Goal: Information Seeking & Learning: Check status

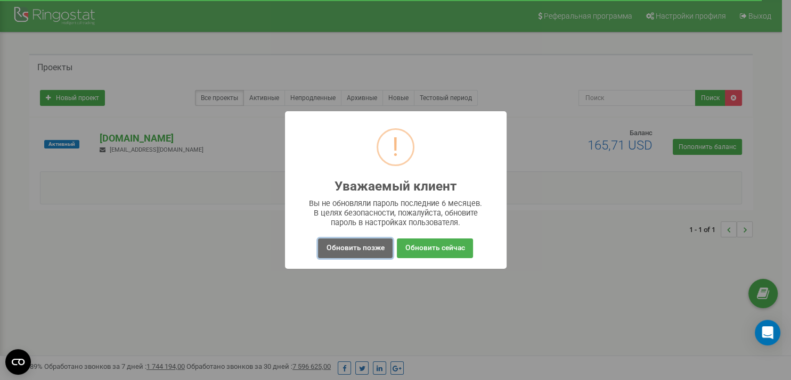
click at [348, 247] on button "Обновить позже" at bounding box center [355, 249] width 74 height 20
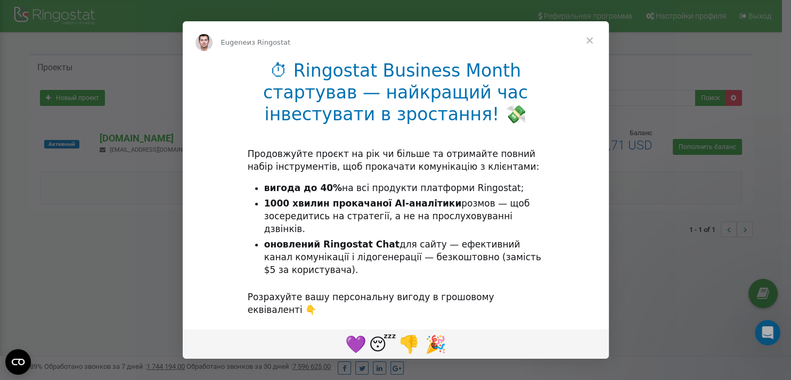
click at [587, 44] on span "Закрыть" at bounding box center [589, 40] width 38 height 38
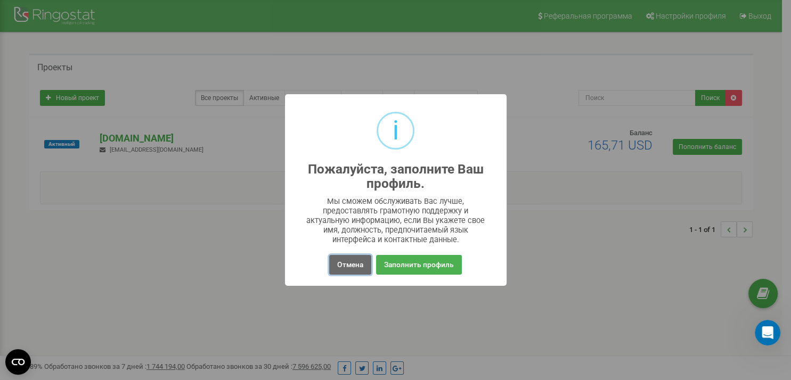
click at [339, 267] on button "Отмена" at bounding box center [350, 265] width 42 height 20
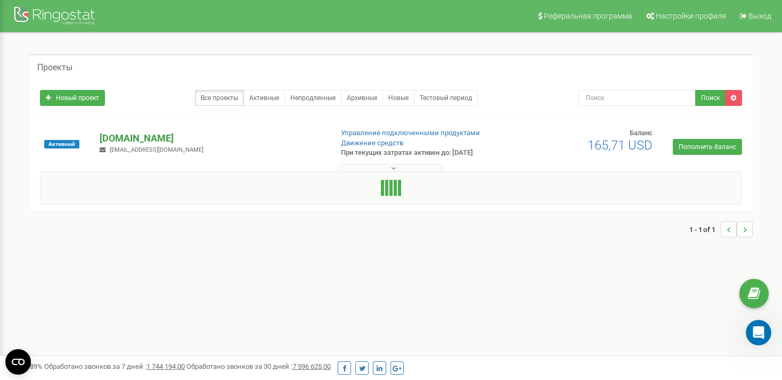
click at [144, 140] on p "[DOMAIN_NAME]" at bounding box center [211, 139] width 223 height 14
click at [128, 138] on p "[DOMAIN_NAME]" at bounding box center [211, 139] width 223 height 14
click at [275, 97] on link "Активные" at bounding box center [264, 98] width 42 height 16
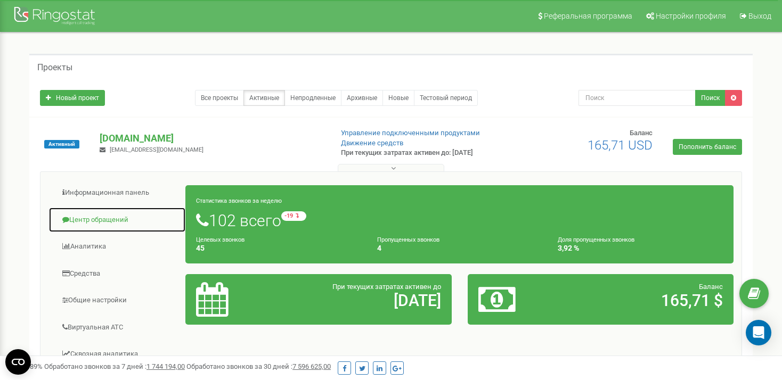
click at [88, 214] on link "Центр обращений" at bounding box center [116, 220] width 137 height 26
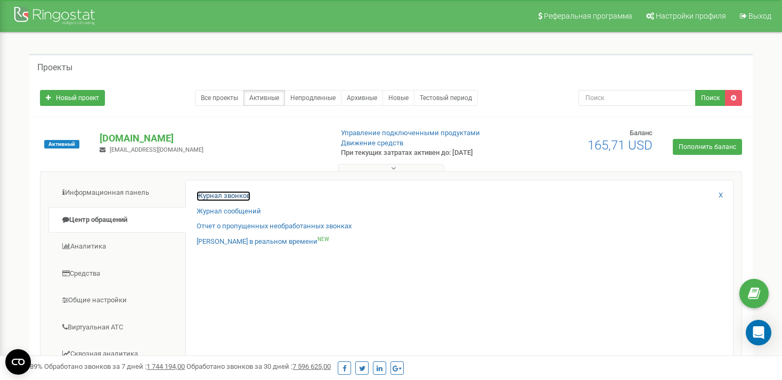
click at [217, 194] on link "Журнал звонков" at bounding box center [224, 196] width 54 height 10
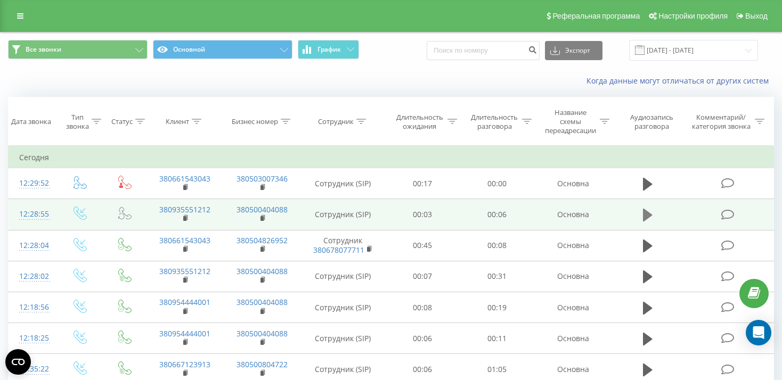
click at [648, 215] on icon at bounding box center [648, 215] width 10 height 13
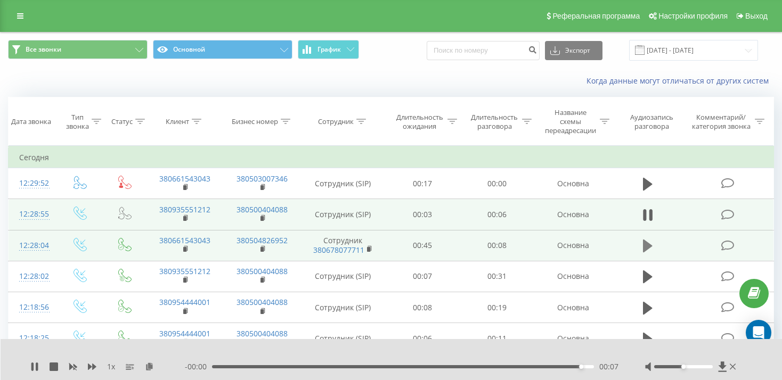
click at [649, 249] on icon at bounding box center [648, 246] width 10 height 15
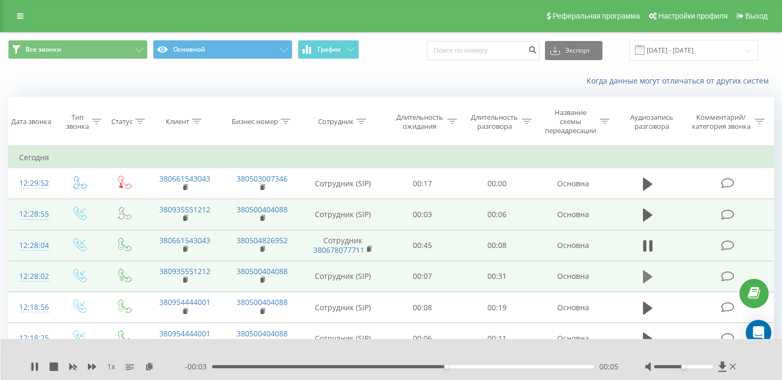
click at [649, 277] on icon at bounding box center [648, 277] width 10 height 13
click at [649, 278] on icon at bounding box center [648, 276] width 10 height 15
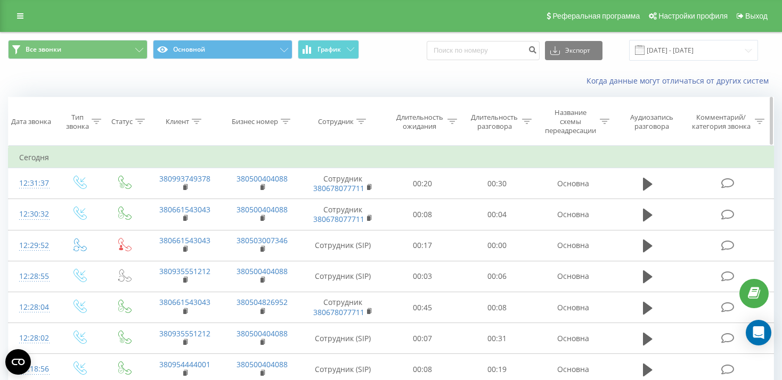
click at [85, 128] on div "Тип звонка" at bounding box center [77, 122] width 23 height 18
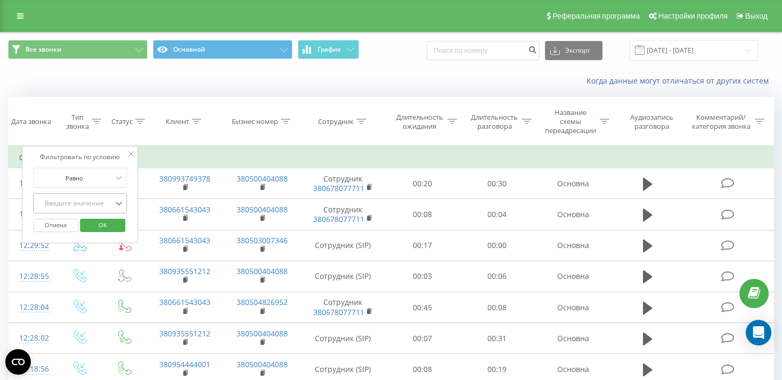
click at [119, 203] on icon at bounding box center [118, 203] width 11 height 11
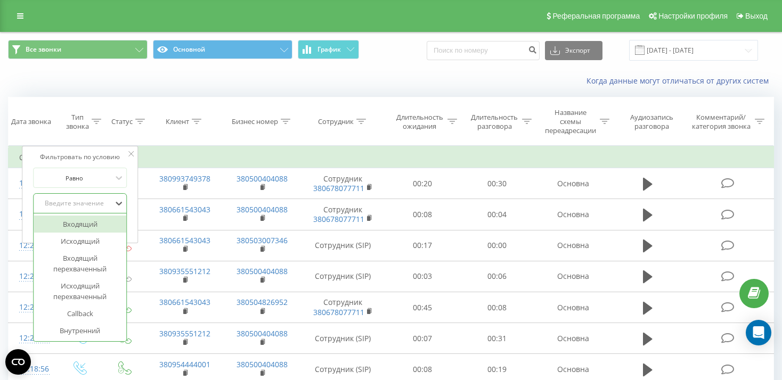
click at [100, 228] on div "Входящий" at bounding box center [80, 224] width 93 height 17
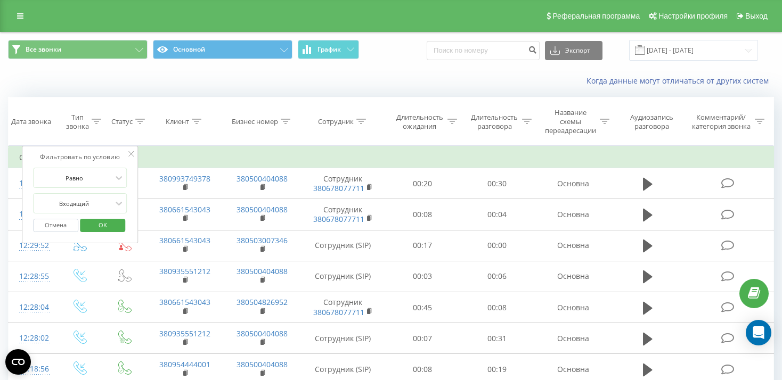
click at [95, 228] on span "OK" at bounding box center [103, 225] width 30 height 17
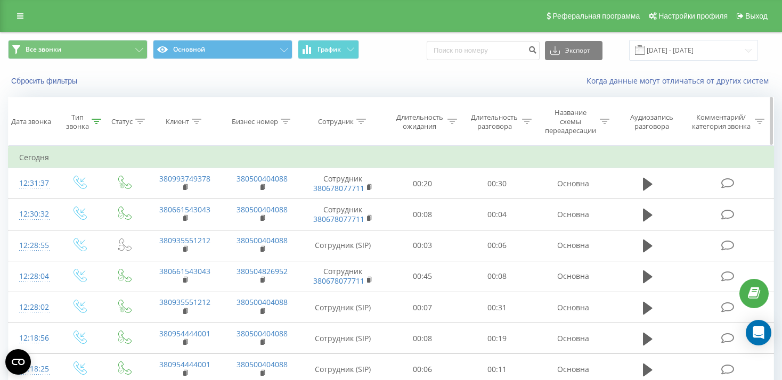
click at [89, 116] on div "Тип звонка" at bounding box center [84, 122] width 36 height 18
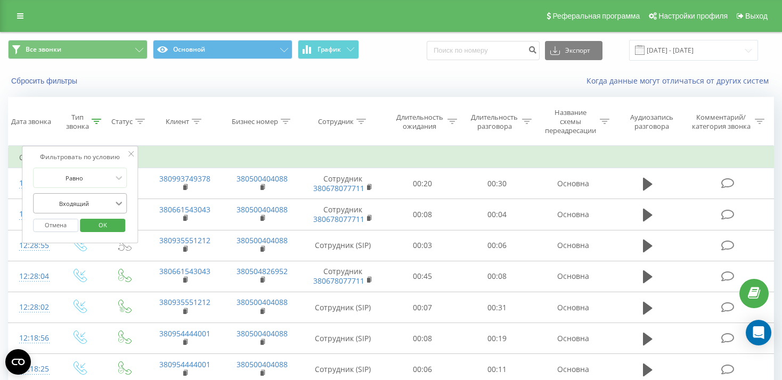
click at [114, 203] on icon at bounding box center [118, 203] width 11 height 11
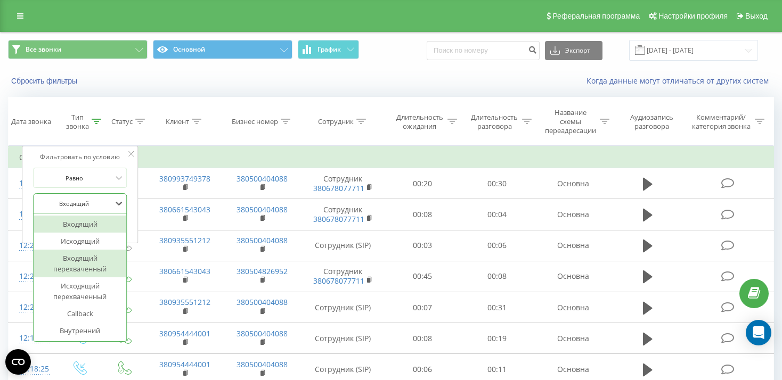
click at [89, 271] on div "Входящий перехваченный" at bounding box center [80, 264] width 93 height 28
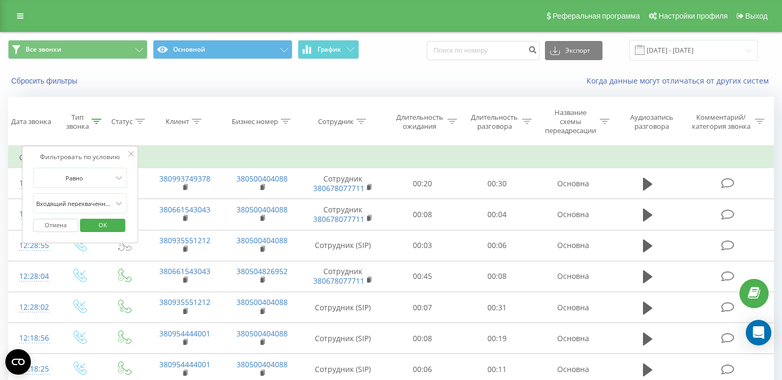
click at [109, 224] on span "OK" at bounding box center [103, 225] width 30 height 17
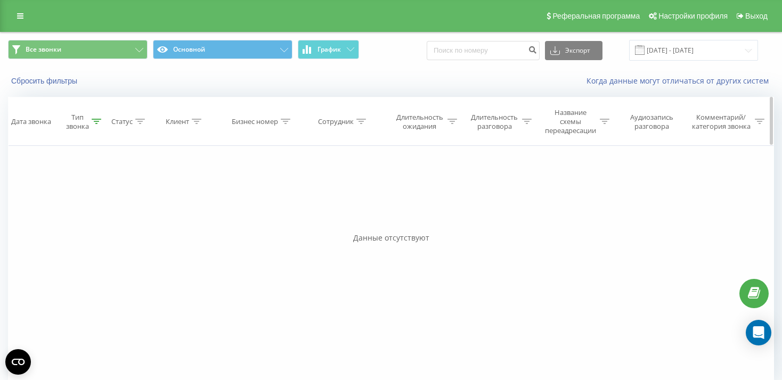
click at [94, 128] on div "Тип звонка" at bounding box center [84, 122] width 36 height 18
click at [117, 206] on icon at bounding box center [118, 203] width 11 height 11
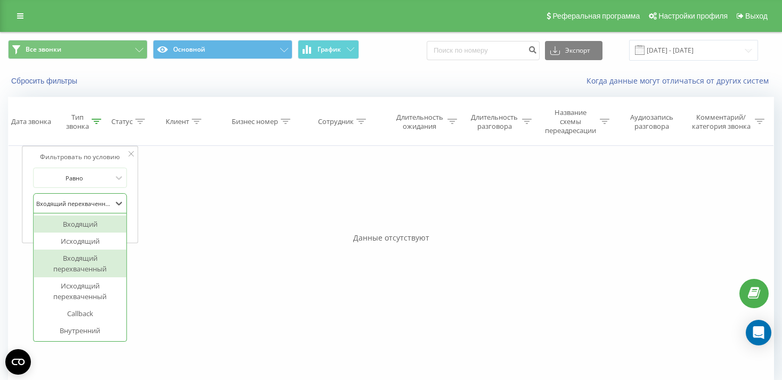
click at [87, 228] on div "Входящий" at bounding box center [80, 224] width 93 height 17
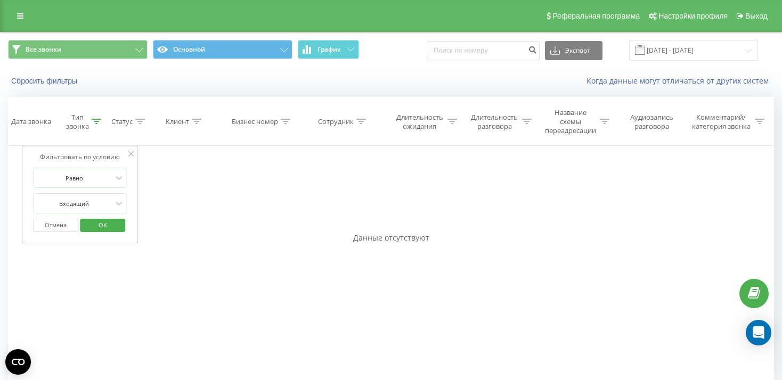
click at [93, 223] on span "OK" at bounding box center [103, 225] width 30 height 17
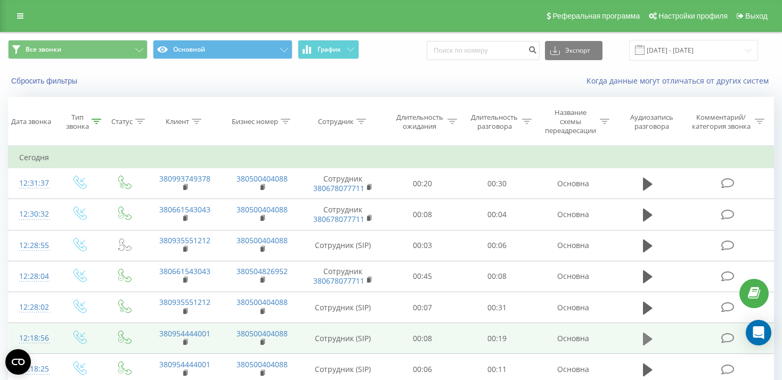
click at [644, 337] on icon at bounding box center [648, 339] width 10 height 13
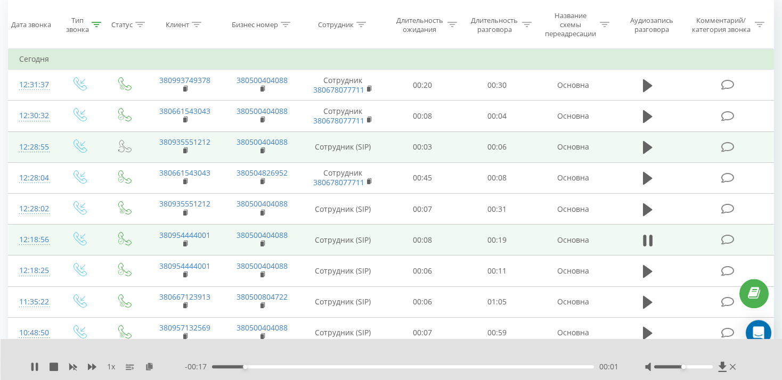
scroll to position [112, 0]
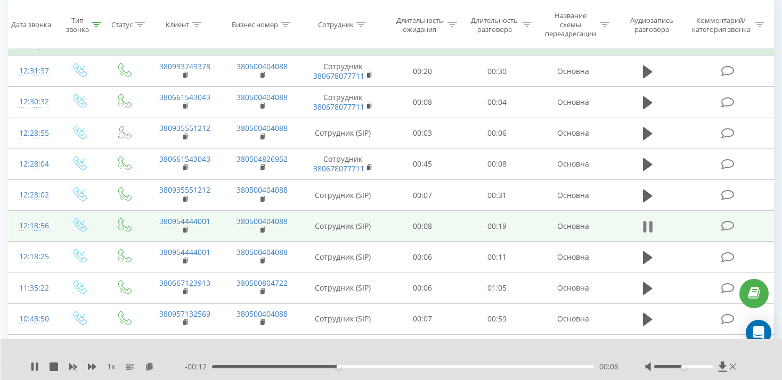
click at [648, 228] on icon at bounding box center [648, 226] width 10 height 15
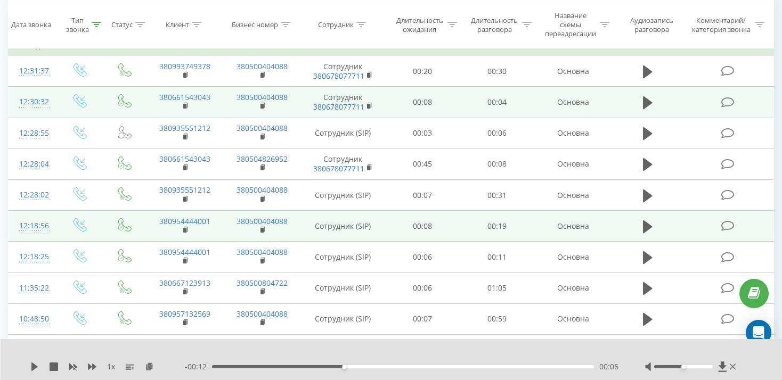
scroll to position [0, 0]
